Goal: Information Seeking & Learning: Find specific fact

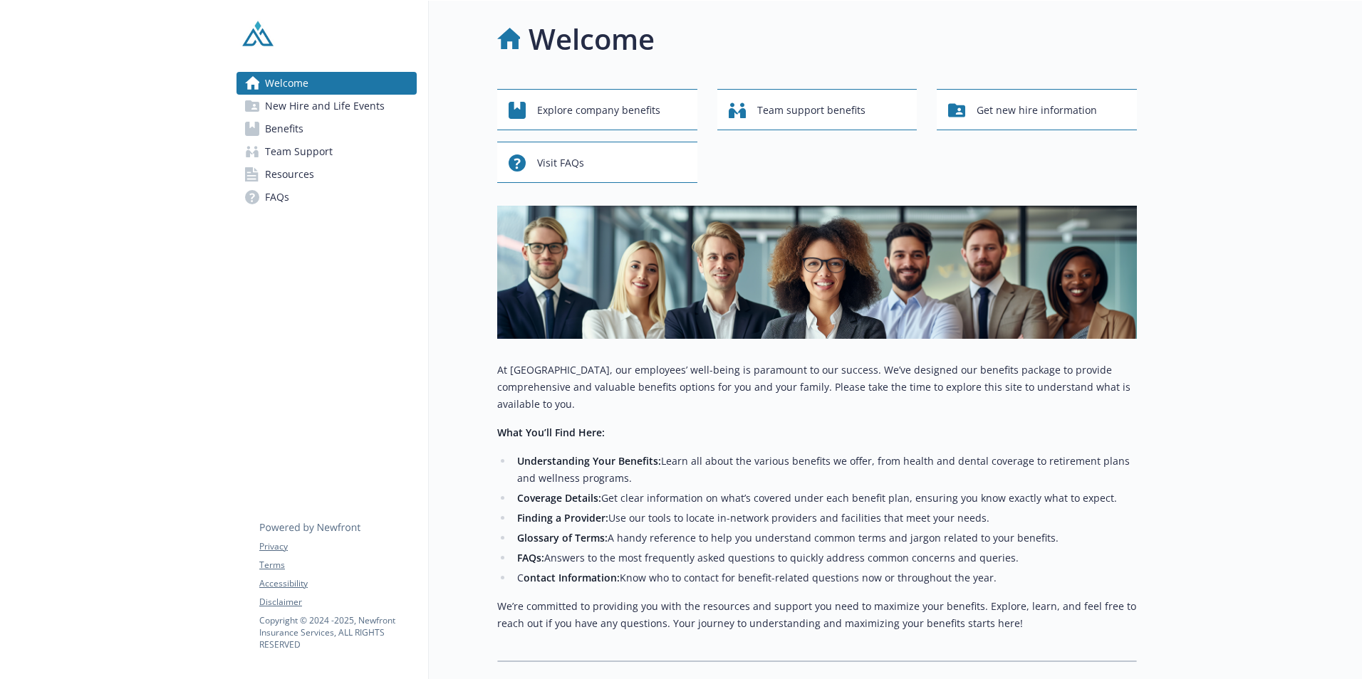
click at [312, 137] on link "Benefits" at bounding box center [326, 129] width 180 height 23
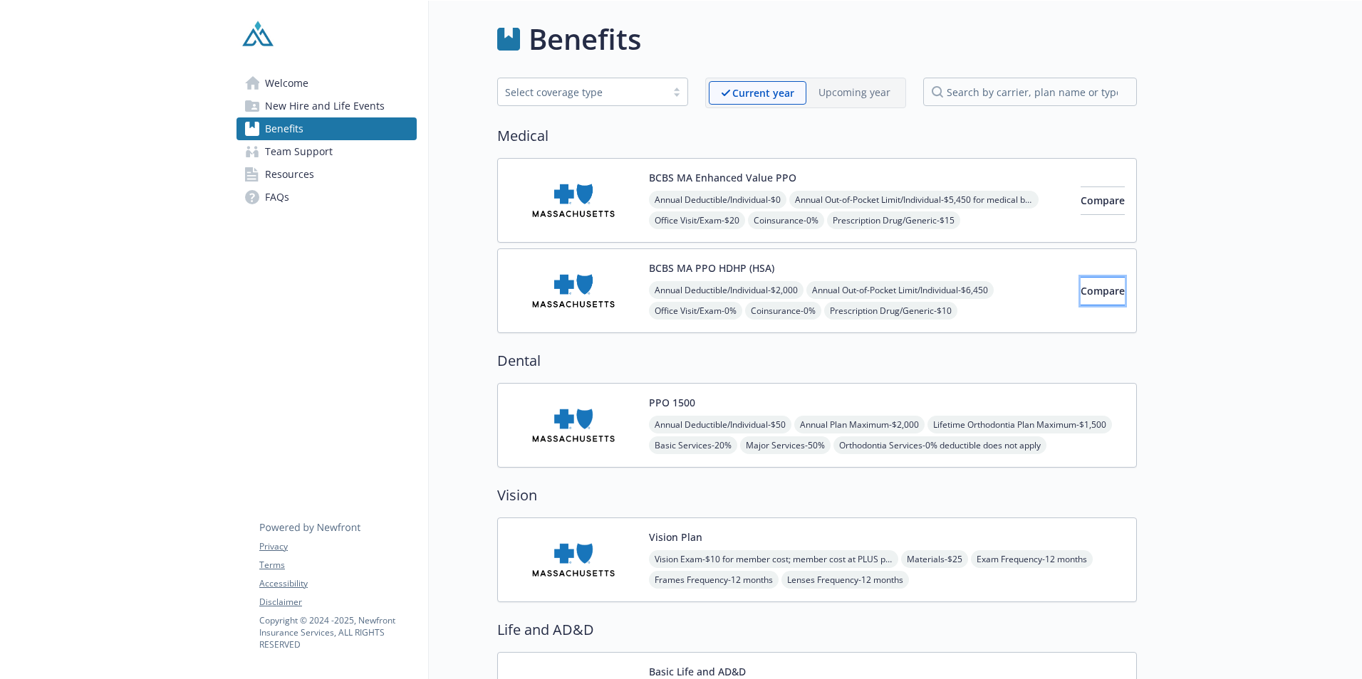
click at [1080, 291] on span "Compare" at bounding box center [1102, 291] width 44 height 14
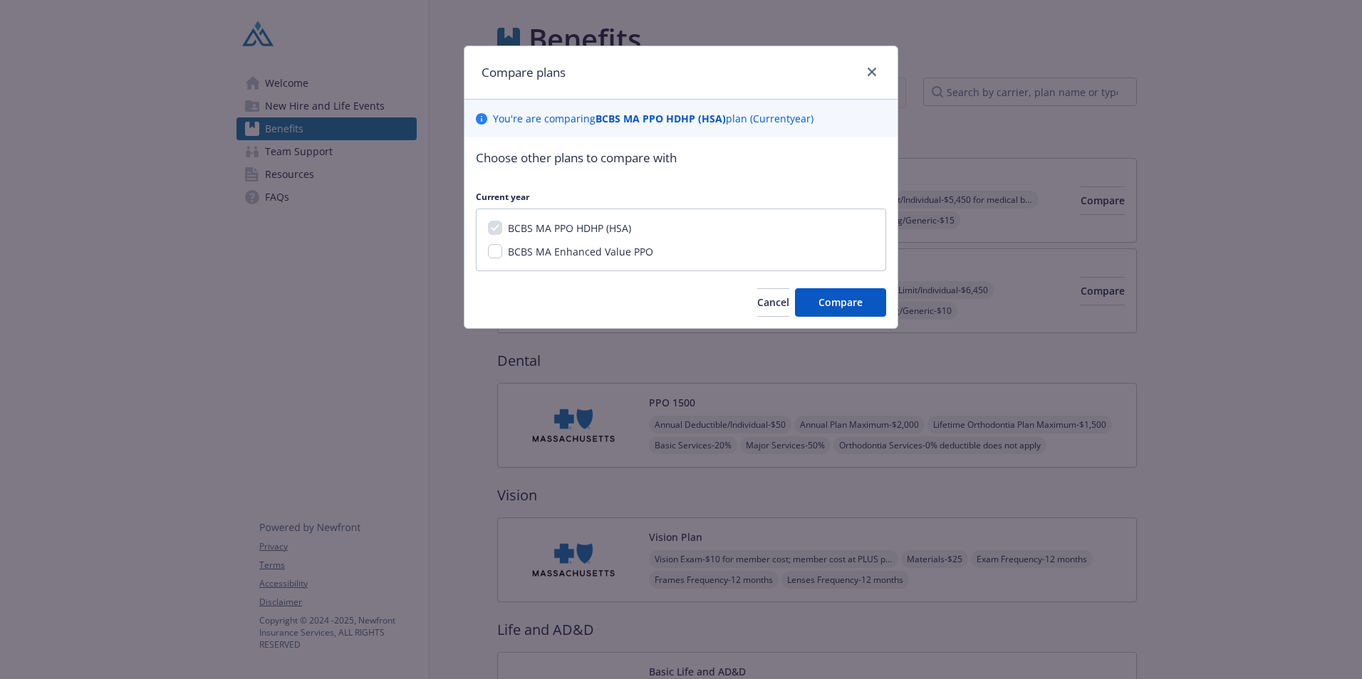
click at [877, 63] on div at bounding box center [868, 72] width 23 height 19
click at [875, 69] on icon "close" at bounding box center [871, 72] width 9 height 9
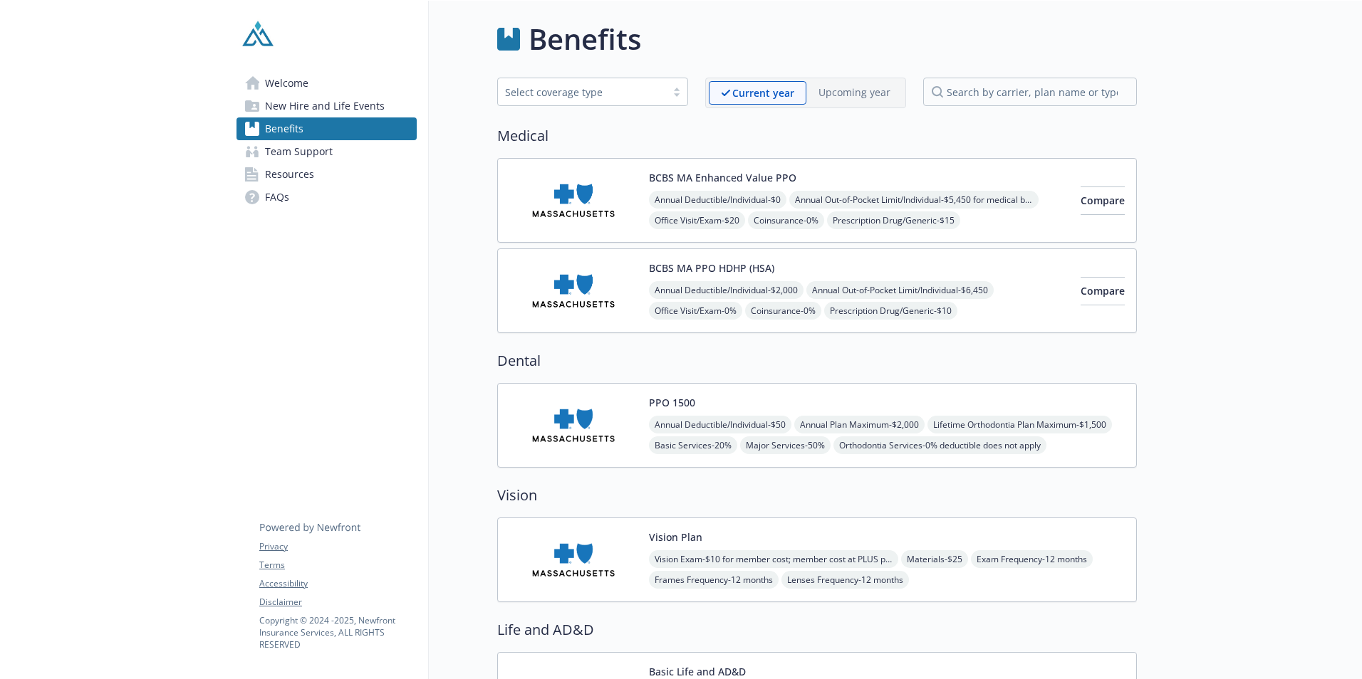
click at [557, 296] on img at bounding box center [573, 291] width 128 height 61
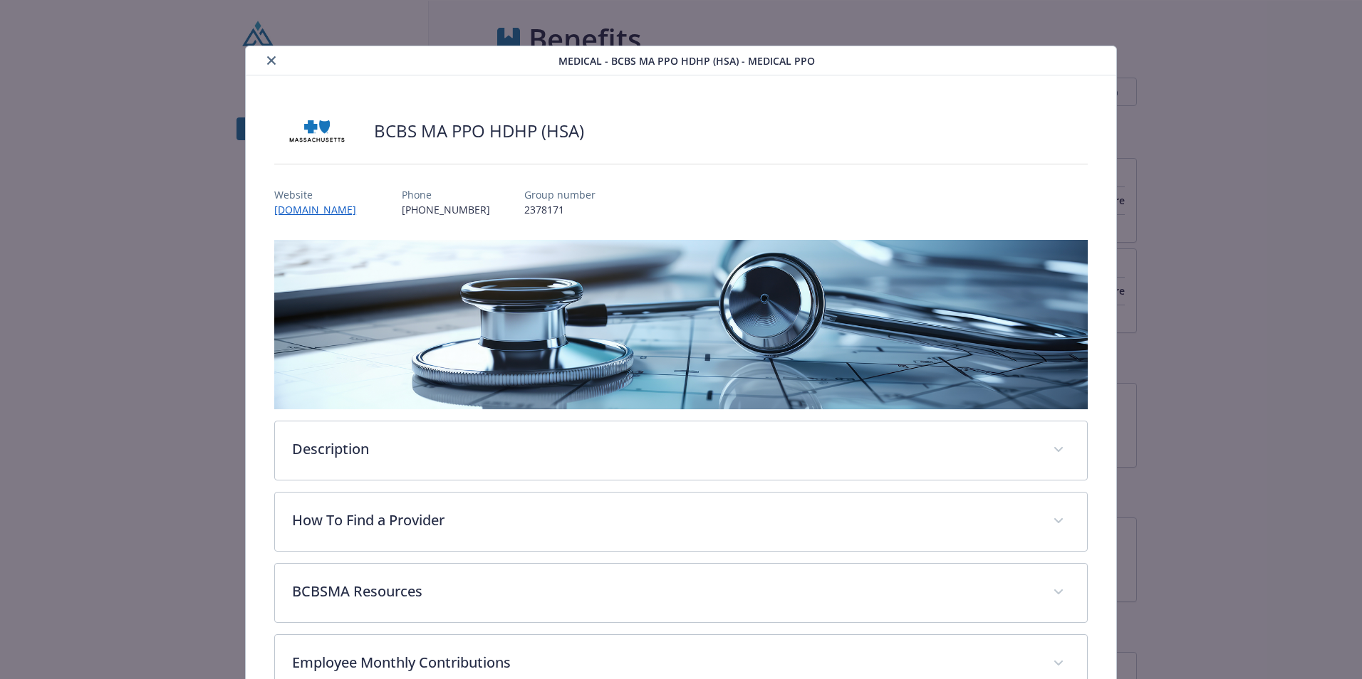
scroll to position [19, 0]
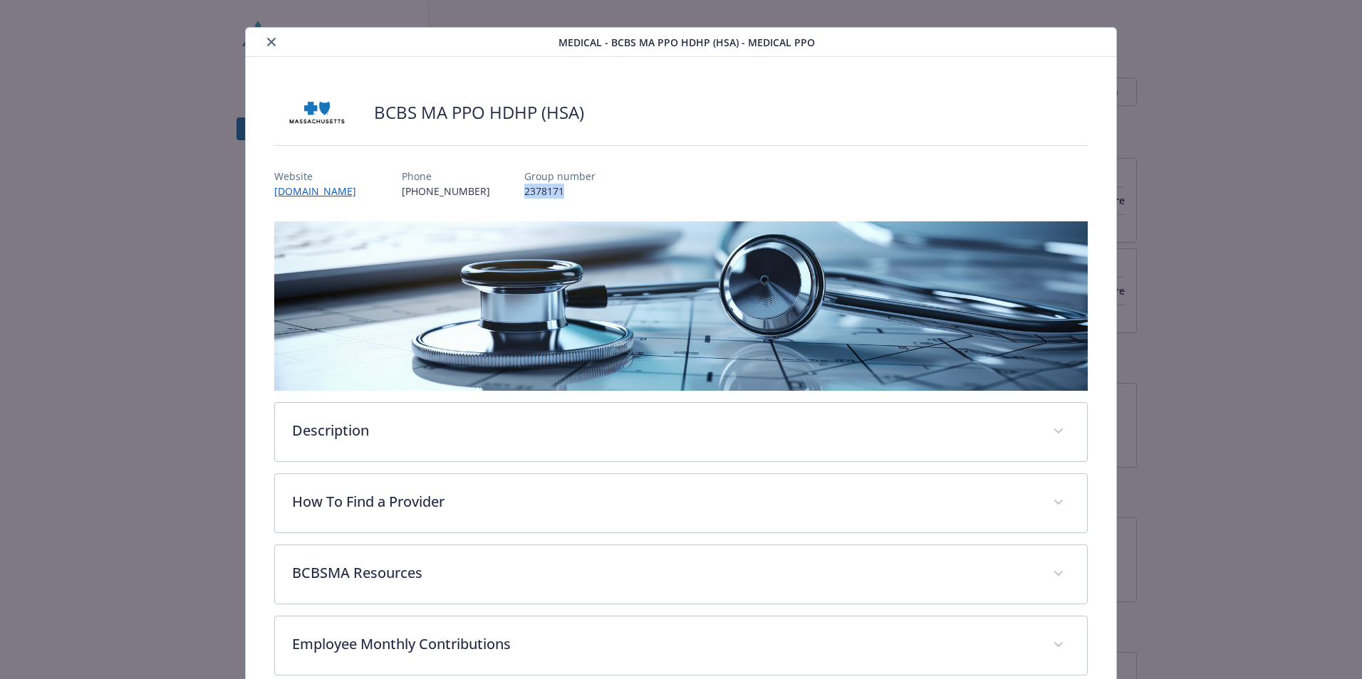
drag, startPoint x: 578, startPoint y: 189, endPoint x: 526, endPoint y: 189, distance: 52.7
click at [526, 189] on div "Website [DOMAIN_NAME] Phone [PHONE_NUMBER] Group number 2378171" at bounding box center [680, 177] width 813 height 41
copy p "2378171"
click at [263, 42] on button "close" at bounding box center [271, 41] width 17 height 17
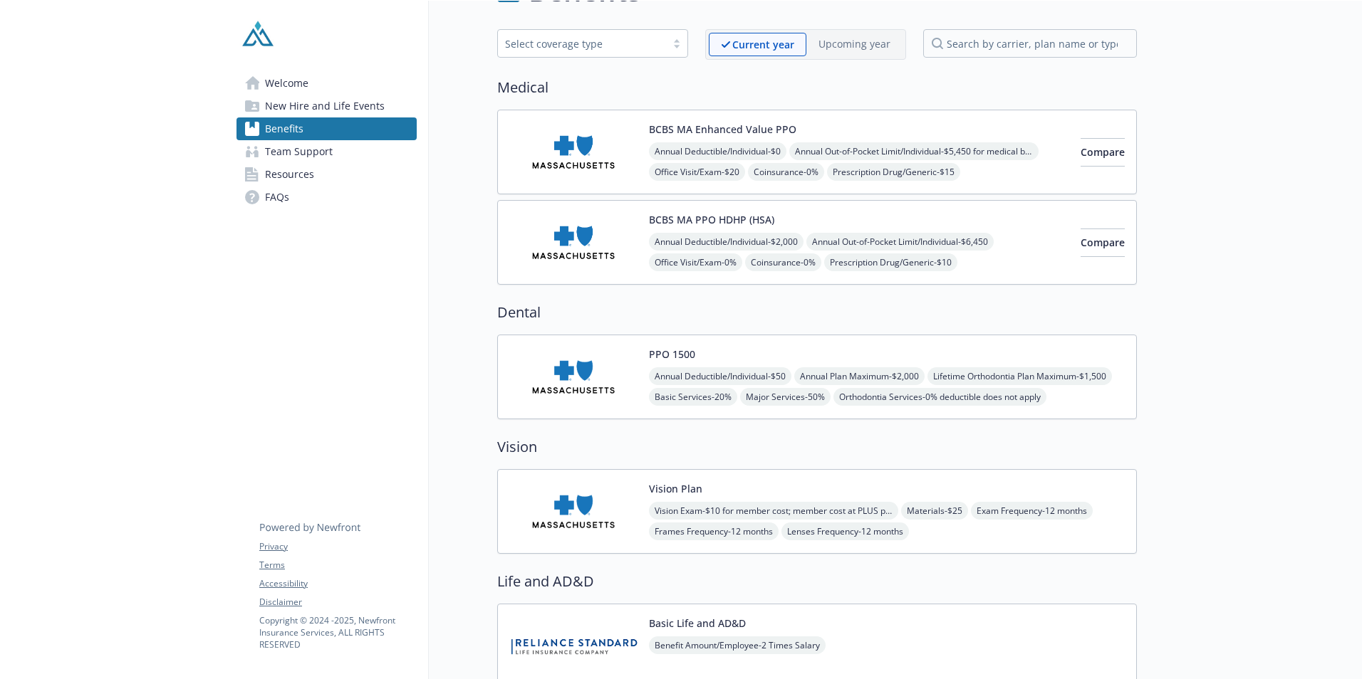
scroll to position [71, 0]
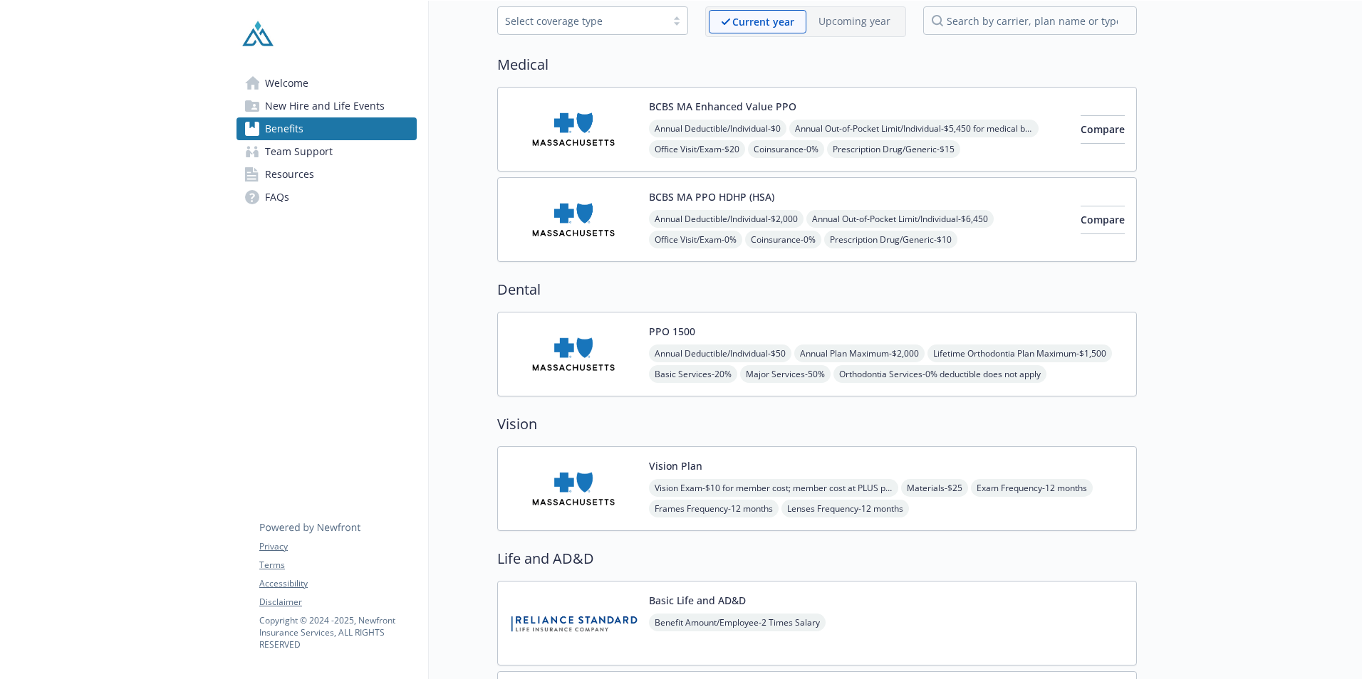
click at [590, 367] on img at bounding box center [573, 354] width 128 height 61
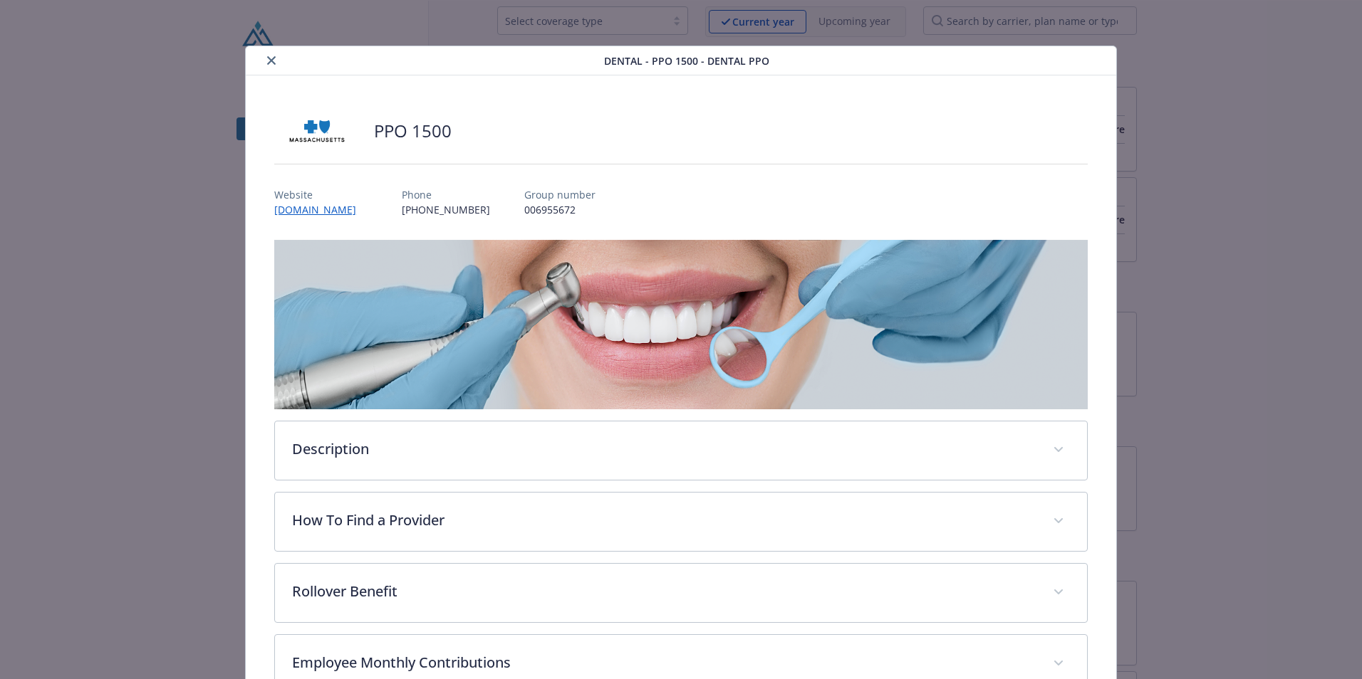
scroll to position [19, 0]
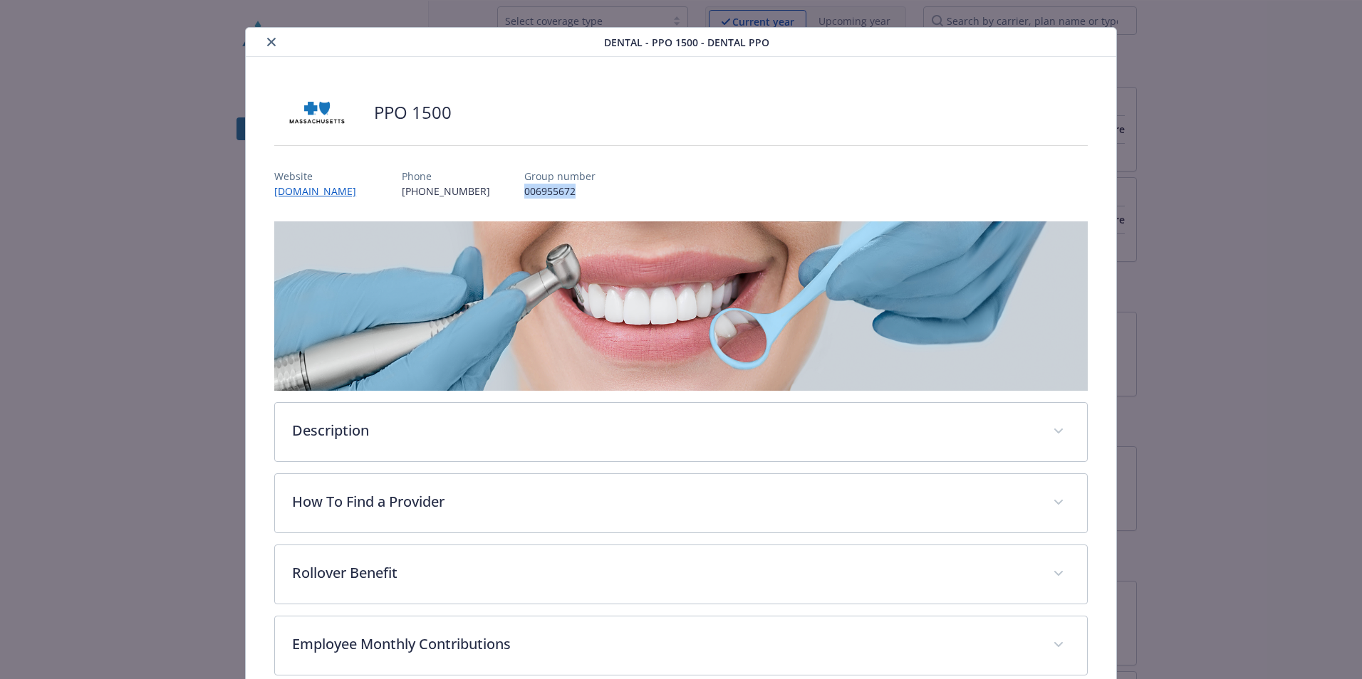
drag, startPoint x: 585, startPoint y: 193, endPoint x: 519, endPoint y: 197, distance: 65.6
click at [519, 197] on div "Website [DOMAIN_NAME] Phone [PHONE_NUMBER] Group number 006955672" at bounding box center [680, 177] width 813 height 41
copy p "006955672"
click at [1137, 98] on div "Dental - PPO 1500 - Dental PPO PPO 1500 Website [DOMAIN_NAME] Phone [PHONE_NUMB…" at bounding box center [681, 440] width 1090 height 826
